Goal: Task Accomplishment & Management: Manage account settings

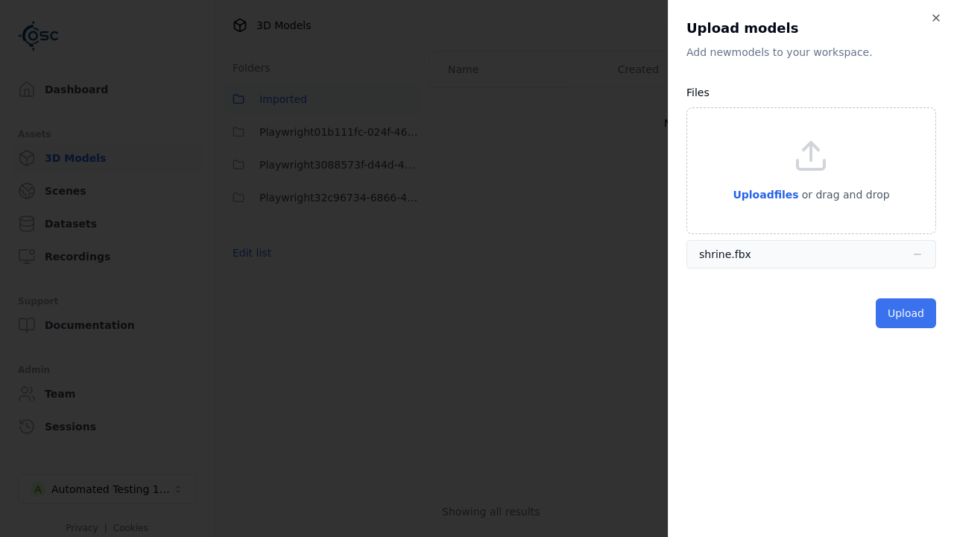
click at [907, 313] on button "Upload" at bounding box center [906, 313] width 60 height 30
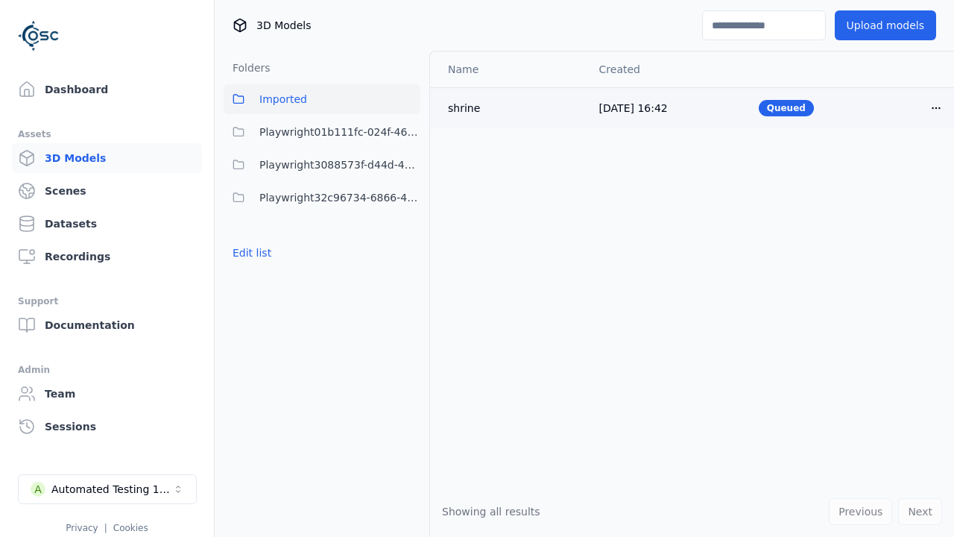
click at [936, 107] on html "Support Dashboard Assets 3D Models Scenes Datasets Recordings Support Documenta…" at bounding box center [477, 268] width 954 height 537
click at [903, 165] on div "Delete" at bounding box center [903, 166] width 88 height 24
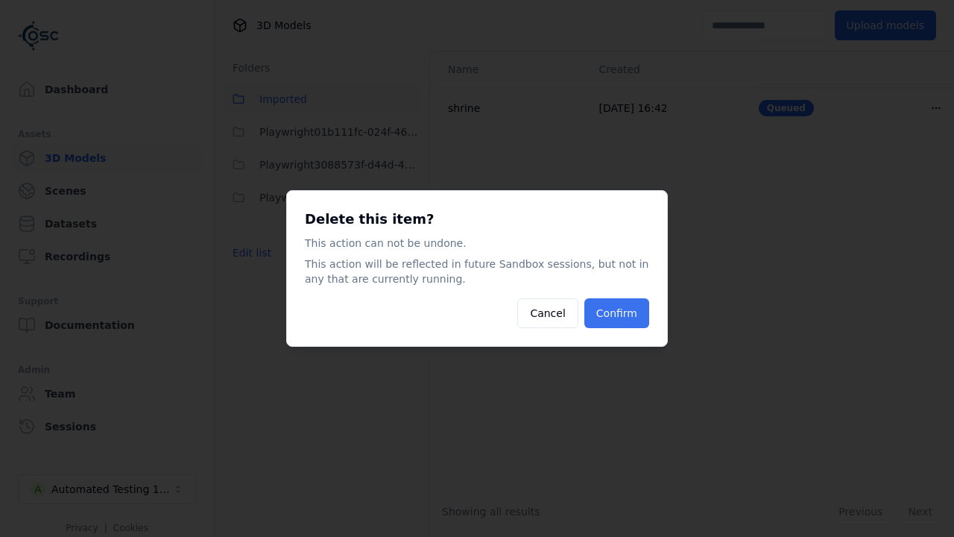
click at [618, 313] on button "Confirm" at bounding box center [616, 313] width 65 height 30
